Goal: Information Seeking & Learning: Understand process/instructions

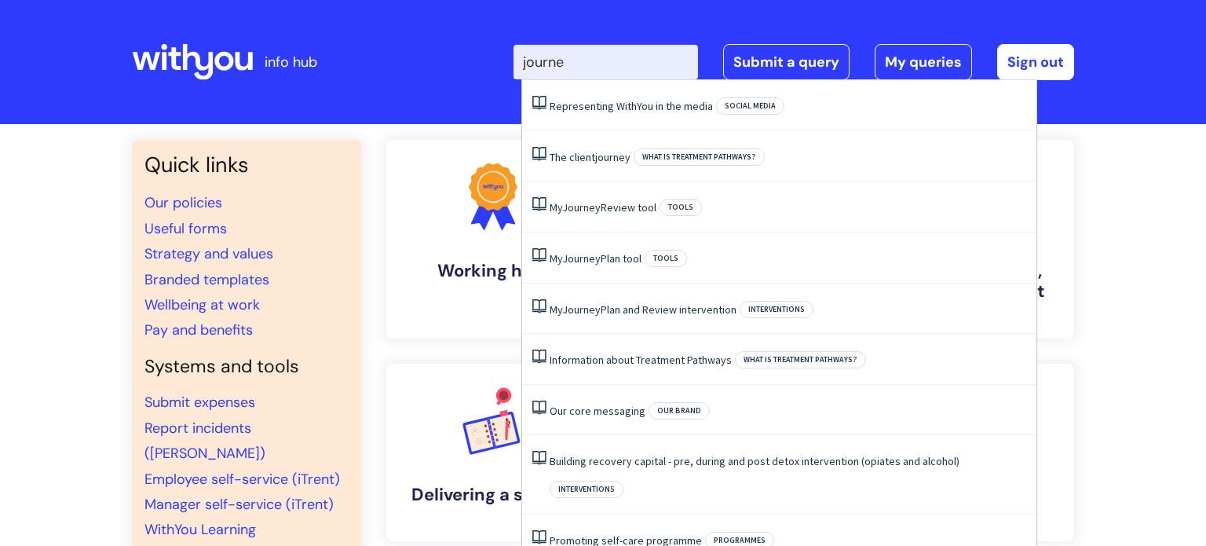
type input "journey"
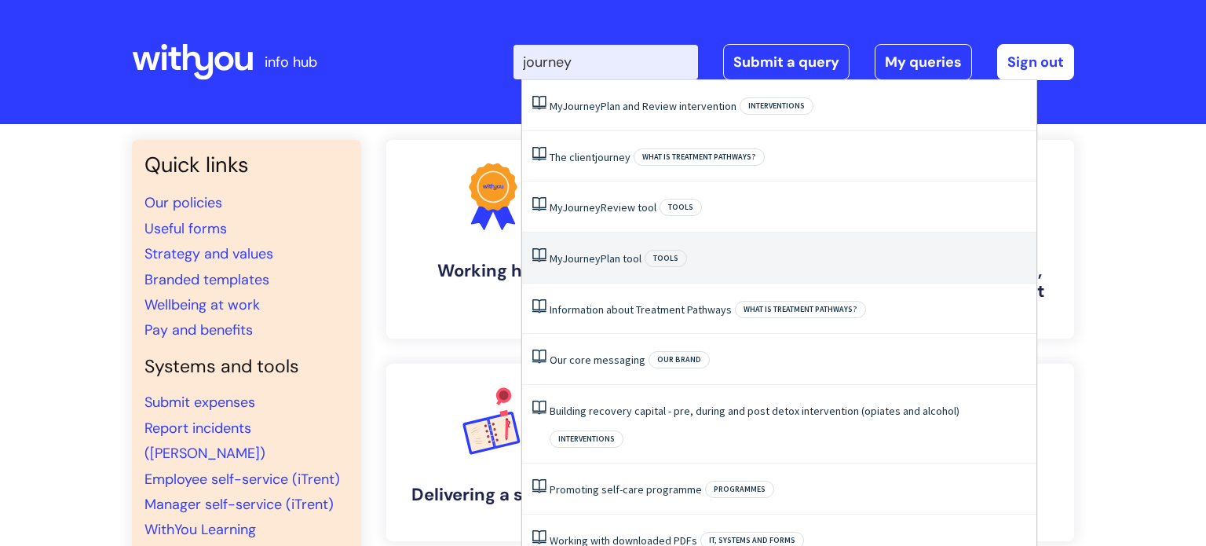
click at [612, 254] on link "My Journey Plan tool" at bounding box center [596, 258] width 92 height 14
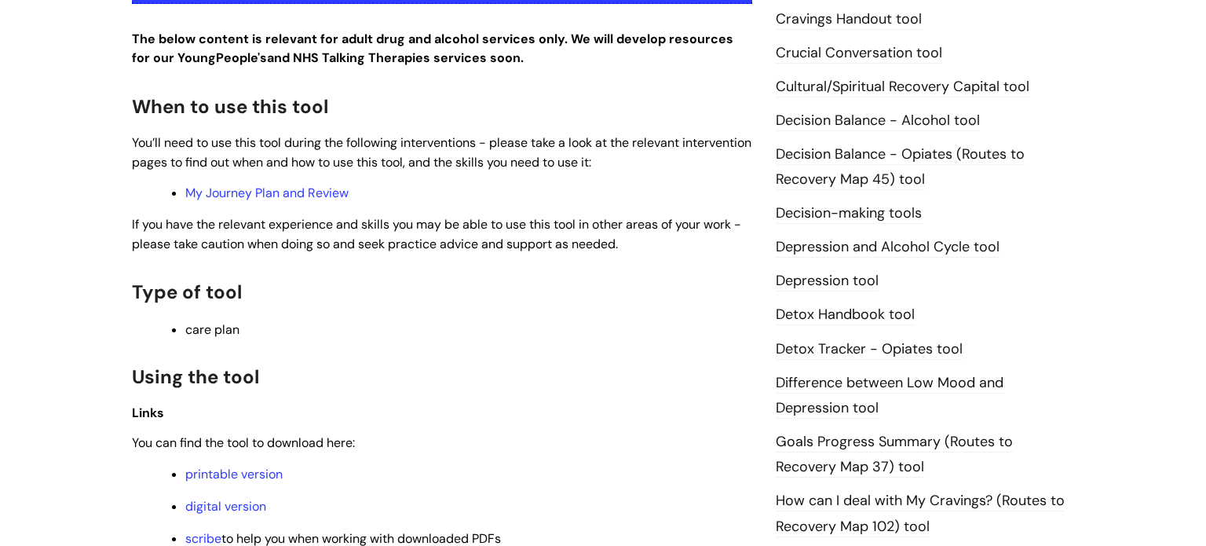
scroll to position [939, 0]
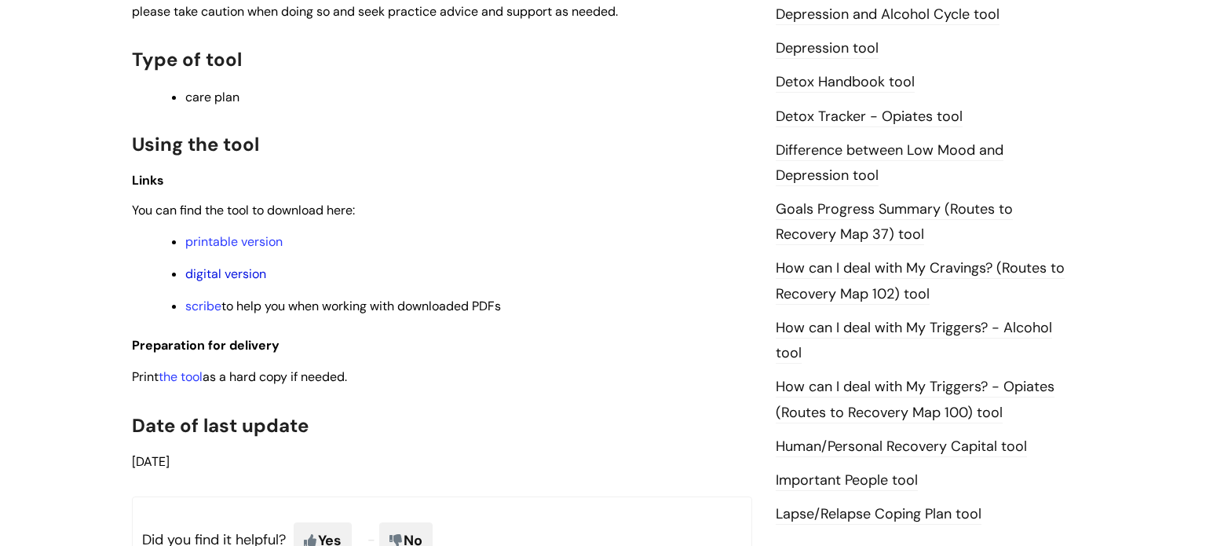
click at [250, 274] on link "digital version" at bounding box center [225, 273] width 81 height 16
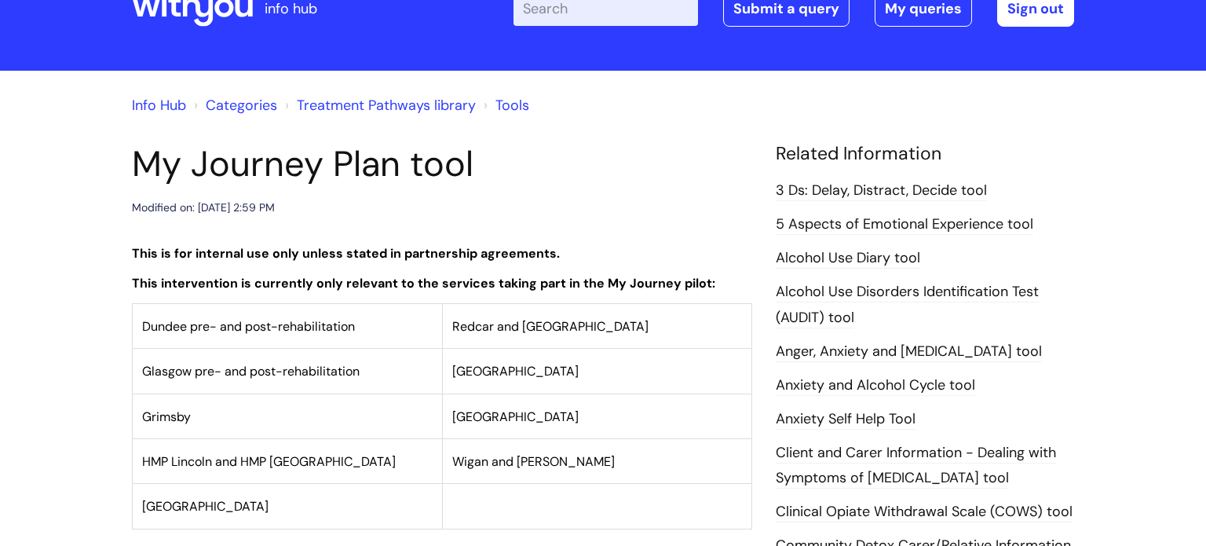
scroll to position [0, 0]
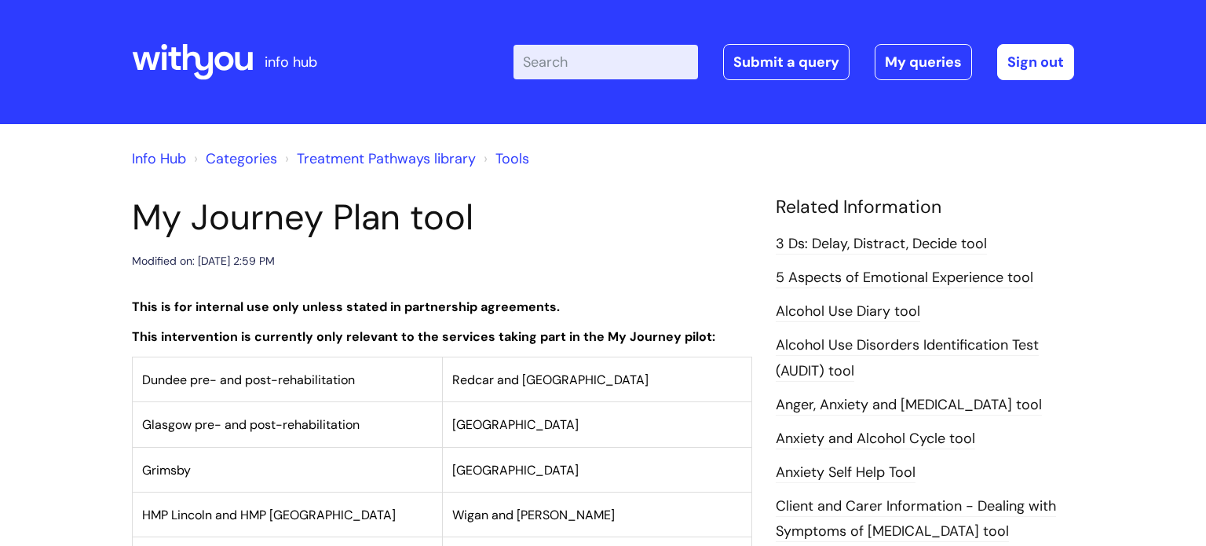
click at [186, 63] on icon at bounding box center [198, 62] width 31 height 36
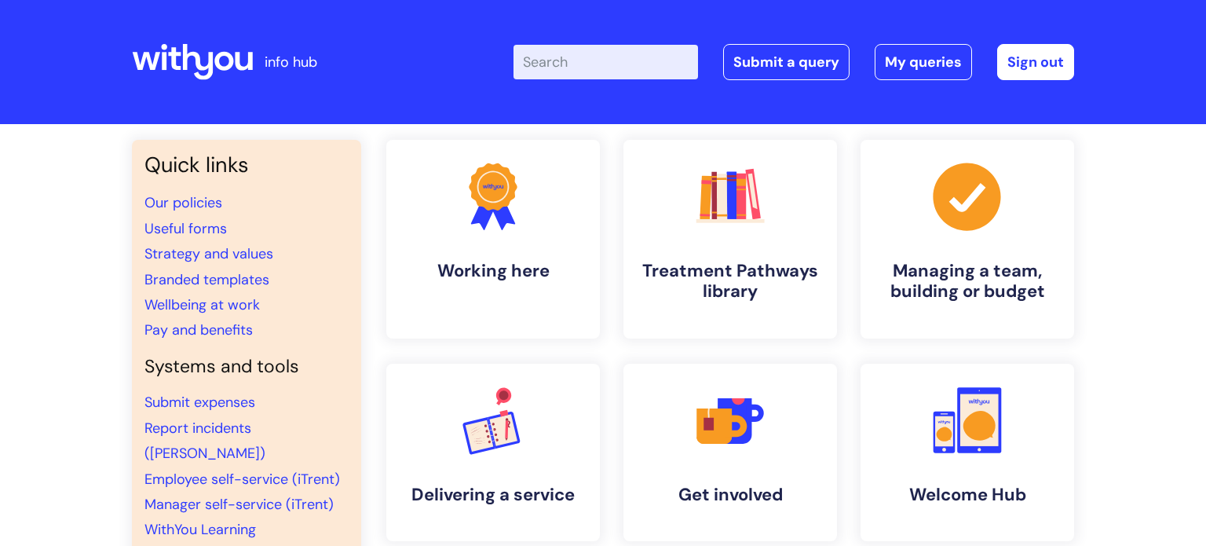
click at [568, 40] on div "Enter your search term here... Search Submit a query My queries Welcome [PERSON…" at bounding box center [720, 62] width 708 height 93
click at [572, 57] on input "Enter your search term here..." at bounding box center [606, 62] width 185 height 35
click at [753, 257] on link ".cls-1{fill:#f89b22;}.cls-1,.cls-2,.cls-3,.cls-4,.cls-5,.cls-6,.cls-7{stroke-wi…" at bounding box center [730, 239] width 217 height 202
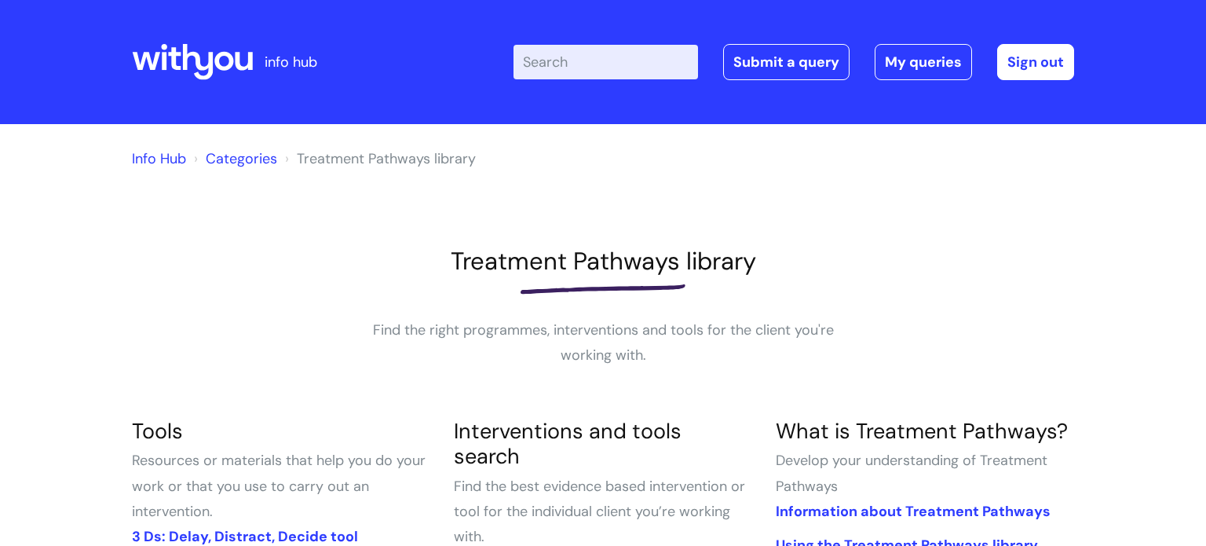
click at [568, 73] on input "Enter your search term here..." at bounding box center [606, 62] width 185 height 35
type input "jour"
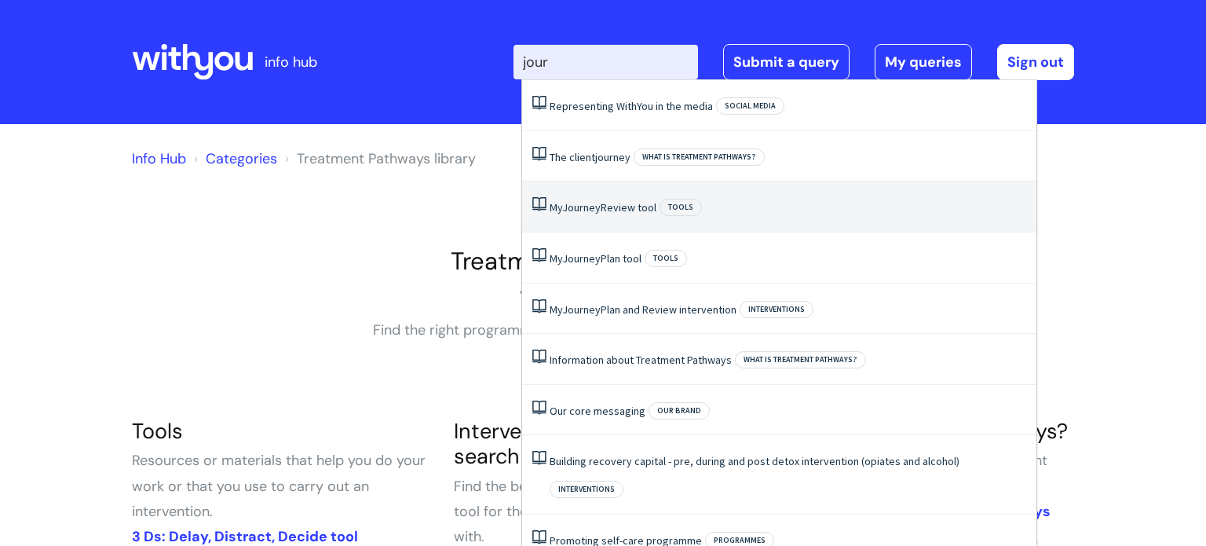
click at [602, 208] on link "My Journey Review tool" at bounding box center [603, 207] width 107 height 14
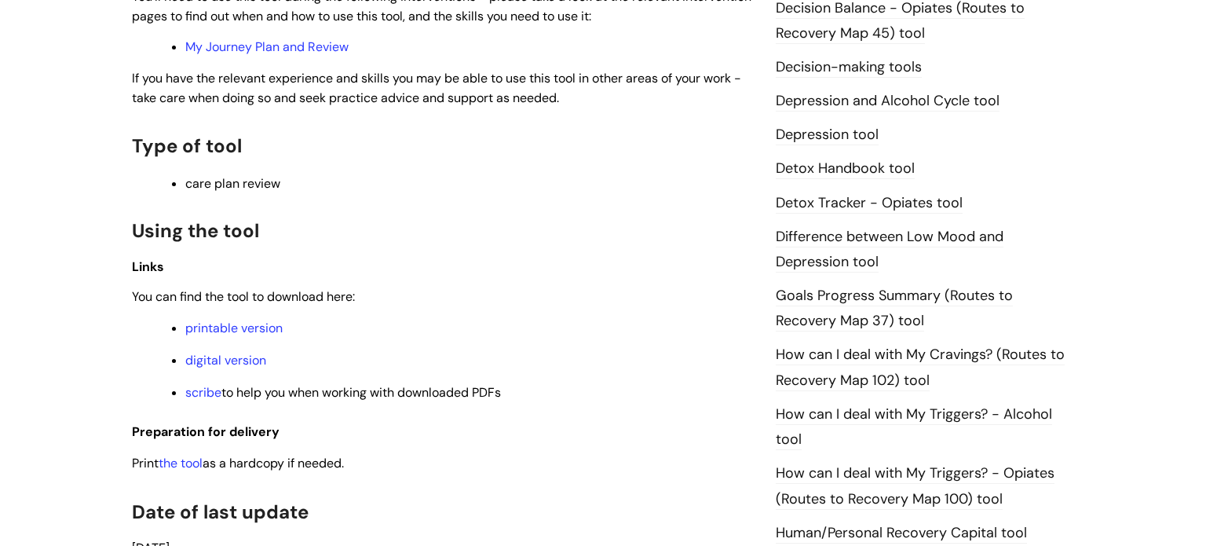
scroll to position [843, 0]
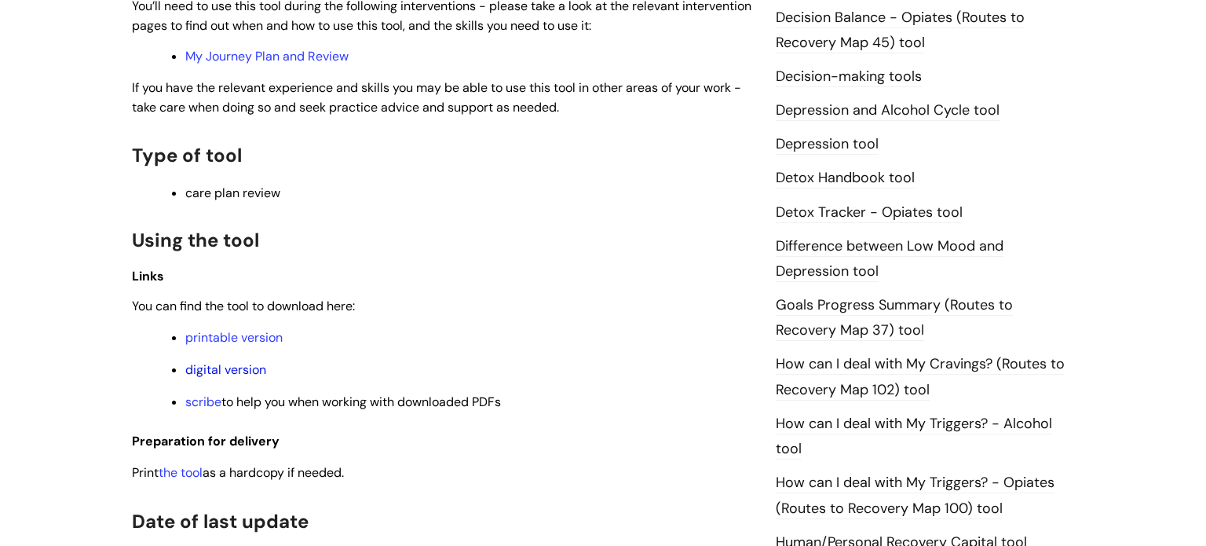
click at [243, 378] on link "digital version" at bounding box center [225, 369] width 81 height 16
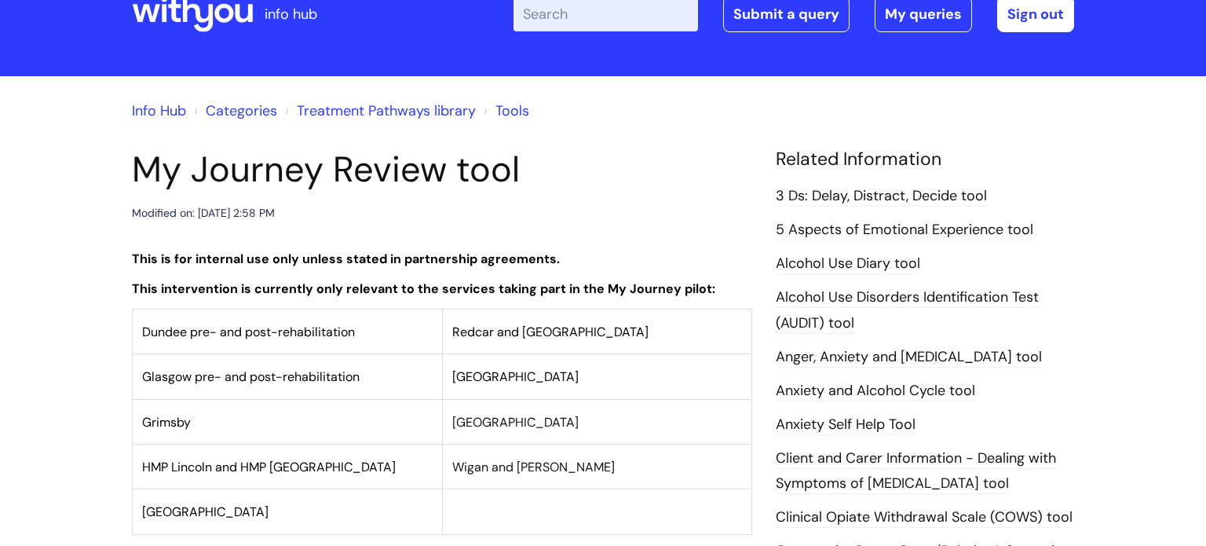
scroll to position [0, 0]
